Goal: Find specific page/section: Find specific page/section

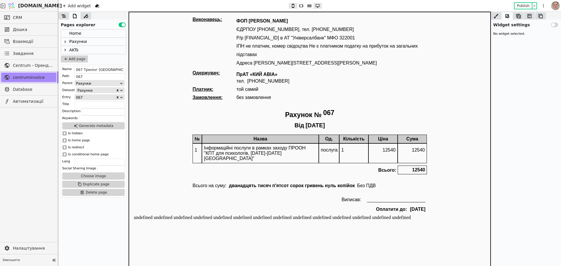
drag, startPoint x: 66, startPoint y: 41, endPoint x: 11, endPoint y: 41, distance: 55.8
click at [66, 41] on icon at bounding box center [65, 41] width 5 height 5
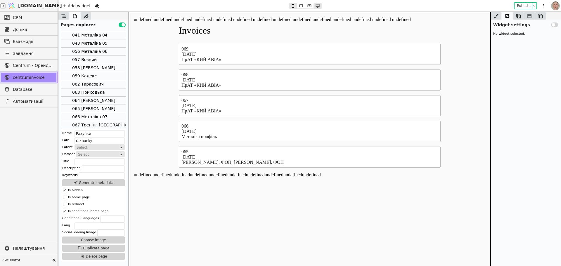
scroll to position [83, 0]
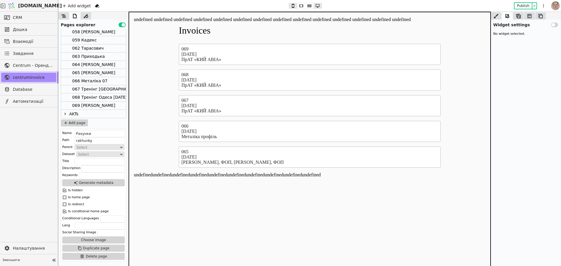
drag, startPoint x: 123, startPoint y: 42, endPoint x: 0, endPoint y: 92, distance: 133.2
click at [91, 89] on div "067 Тренінг Одеса серпень 1" at bounding box center [114, 89] width 85 height 8
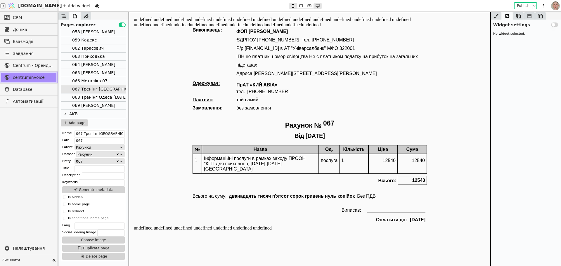
click at [91, 98] on div "068 Тренінг Одеса серпень 2" at bounding box center [99, 97] width 55 height 8
click at [94, 104] on div "069 Тренінг Тех" at bounding box center [93, 106] width 43 height 8
click at [457, 40] on body "undefined undefined undefined undefined undefined undefined undefined undefined…" at bounding box center [309, 144] width 362 height 265
click at [484, 60] on body "undefined undefined undefined undefined undefined undefined undefined undefined…" at bounding box center [309, 144] width 362 height 265
click at [105, 98] on div "068 Тренінг Одеса серпень 2" at bounding box center [99, 97] width 55 height 8
